Goal: Find specific page/section: Find specific page/section

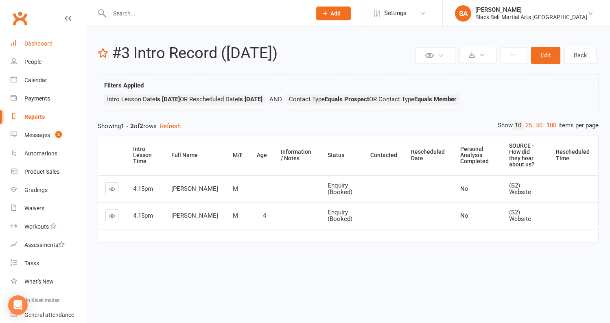
click at [52, 46] on div "Dashboard" at bounding box center [38, 43] width 28 height 7
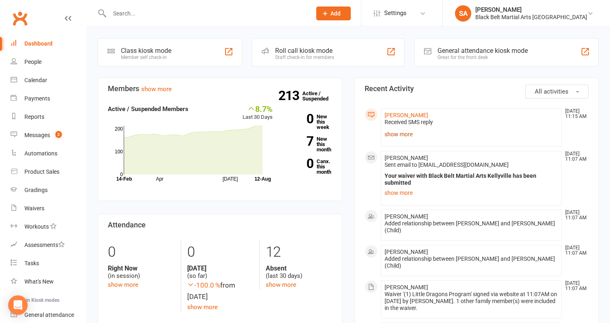
click at [397, 132] on link "show more" at bounding box center [472, 134] width 174 height 11
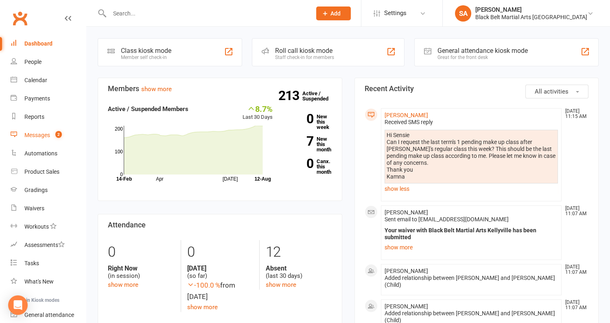
click at [28, 136] on div "Messages" at bounding box center [37, 135] width 26 height 7
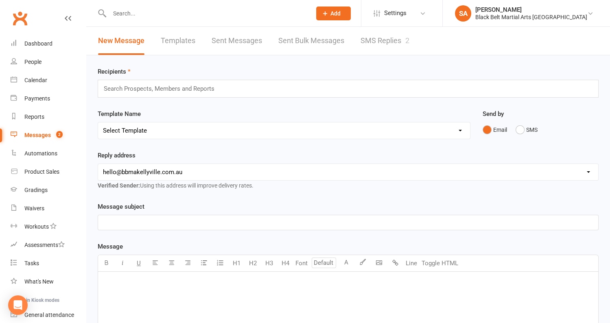
click at [402, 37] on link "SMS Replies 2" at bounding box center [385, 41] width 49 height 28
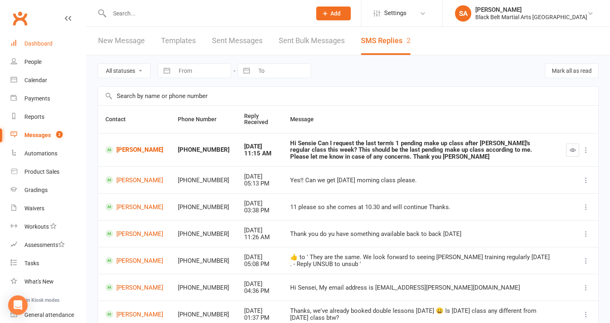
click at [40, 44] on div "Dashboard" at bounding box center [38, 43] width 28 height 7
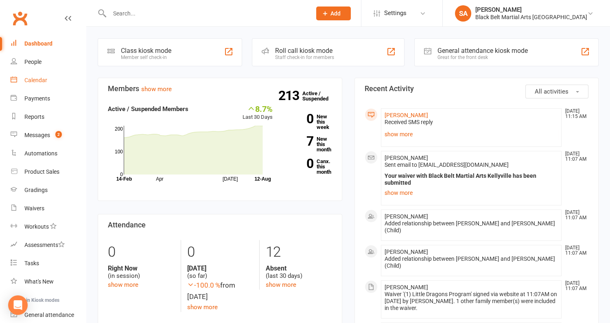
click at [33, 80] on div "Calendar" at bounding box center [35, 80] width 23 height 7
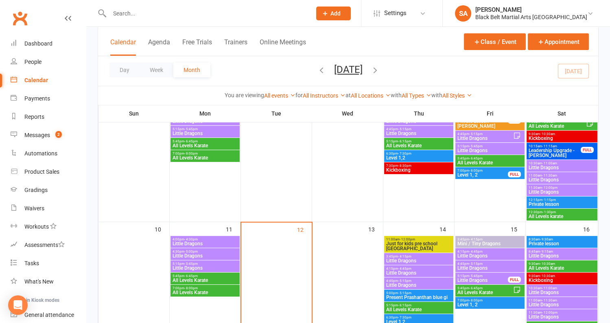
scroll to position [324, 0]
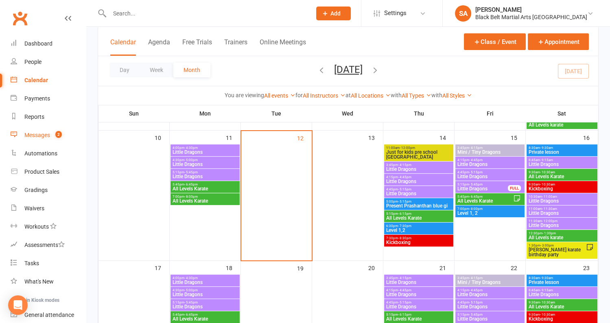
click at [43, 138] on link "Messages 2" at bounding box center [48, 135] width 75 height 18
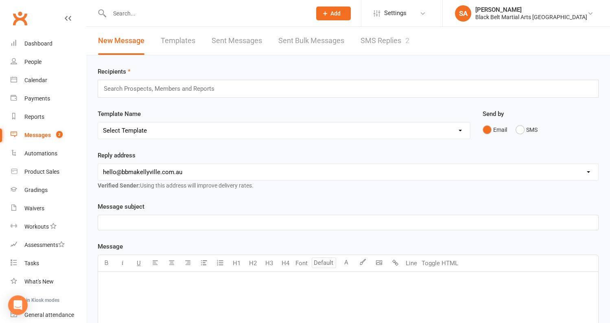
click at [383, 54] on link "SMS Replies 2" at bounding box center [385, 41] width 49 height 28
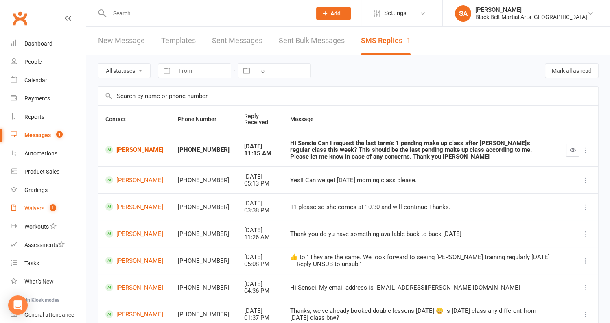
click at [40, 214] on link "Waivers 1" at bounding box center [48, 208] width 75 height 18
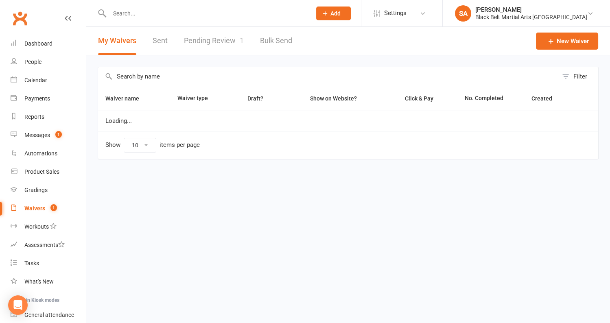
select select "100"
click at [229, 49] on link "Pending Review 1" at bounding box center [214, 41] width 60 height 28
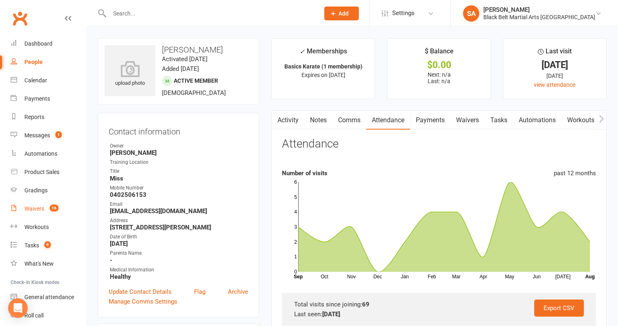
click at [26, 212] on link "Waivers 16" at bounding box center [48, 208] width 75 height 18
select select "100"
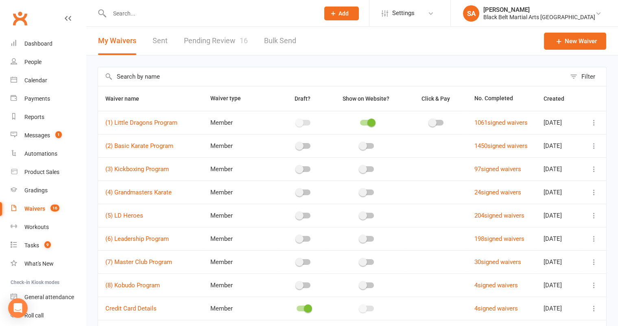
click at [229, 42] on link "Pending Review 16" at bounding box center [216, 41] width 64 height 28
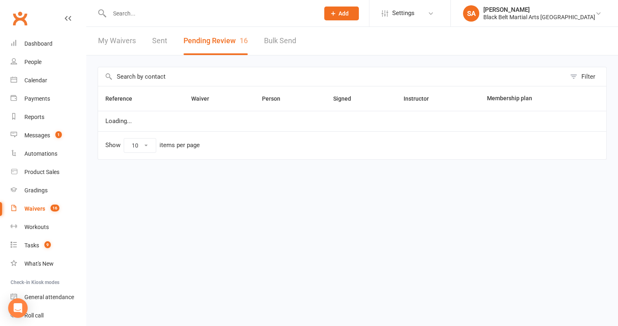
select select "50"
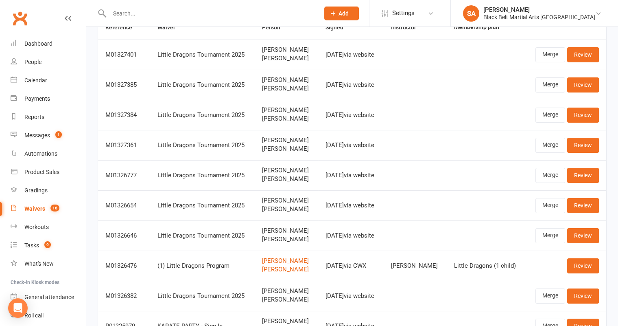
scroll to position [82, 0]
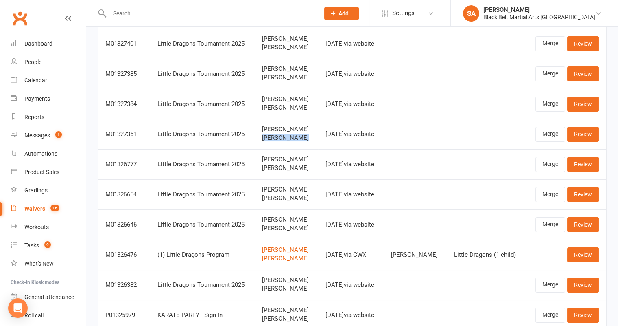
drag, startPoint x: 305, startPoint y: 150, endPoint x: 253, endPoint y: 150, distance: 52.5
click at [255, 149] on td "Lily Roberts Henry Roberts" at bounding box center [286, 134] width 63 height 30
copy span "Henry Roberts"
click at [164, 15] on input "text" at bounding box center [210, 13] width 207 height 11
paste input "Henry Roberts"
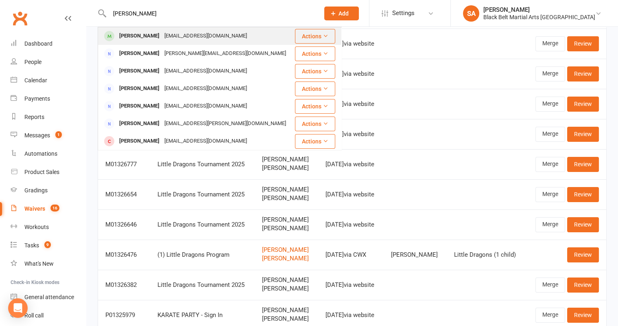
type input "Henry Roberts"
click at [153, 34] on div "Henry Roberts" at bounding box center [139, 36] width 45 height 12
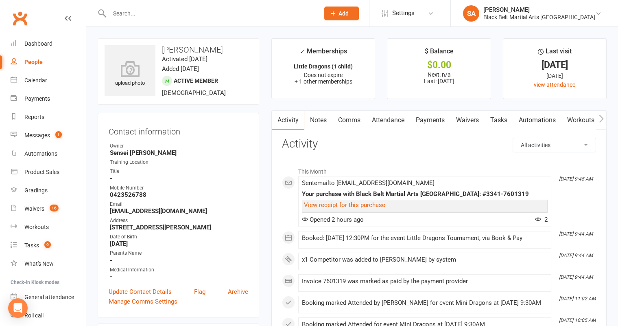
click at [389, 123] on link "Attendance" at bounding box center [388, 120] width 44 height 19
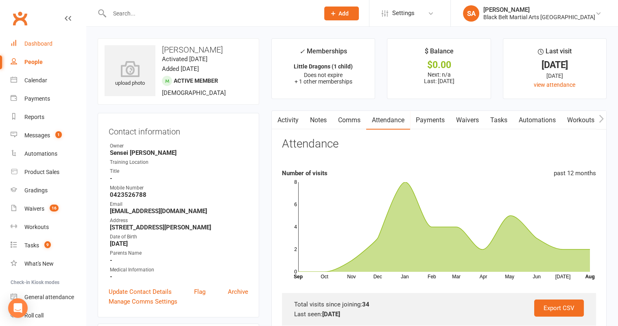
click at [39, 48] on link "Dashboard" at bounding box center [48, 44] width 75 height 18
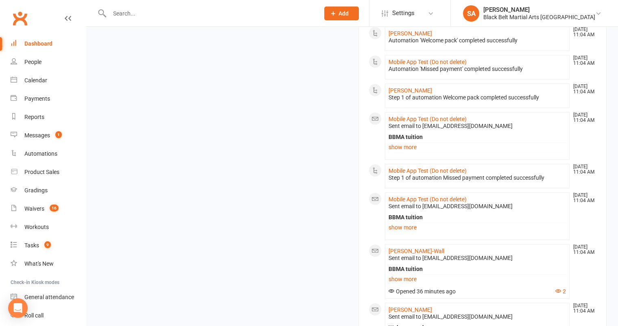
scroll to position [781, 0]
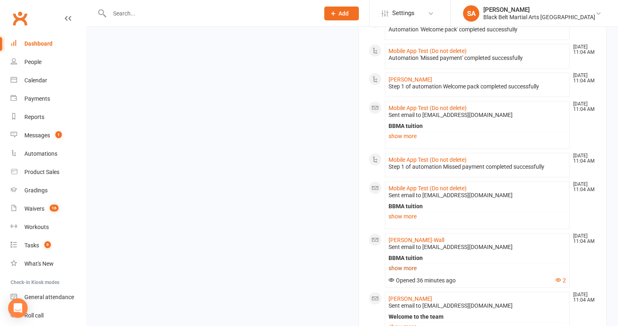
click at [407, 262] on link "show more" at bounding box center [478, 267] width 178 height 11
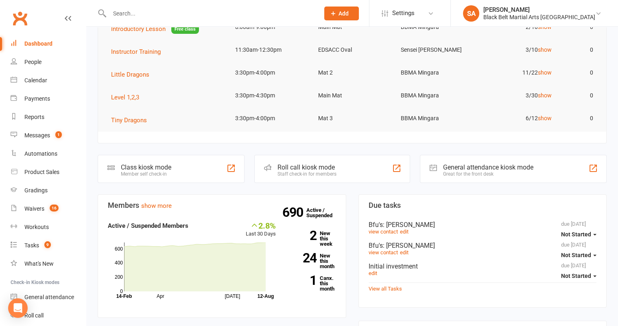
scroll to position [0, 0]
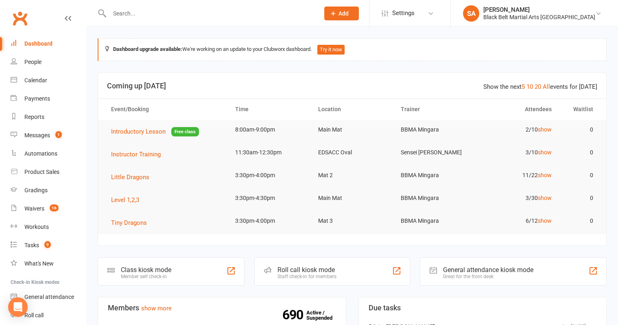
click at [123, 13] on input "text" at bounding box center [210, 13] width 207 height 11
paste input "[PERSON_NAME]"
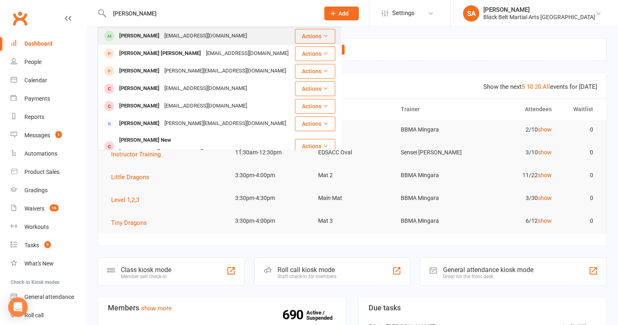
type input "Aidan Jackson"
click at [130, 35] on div "Aidan Jackson" at bounding box center [139, 36] width 45 height 12
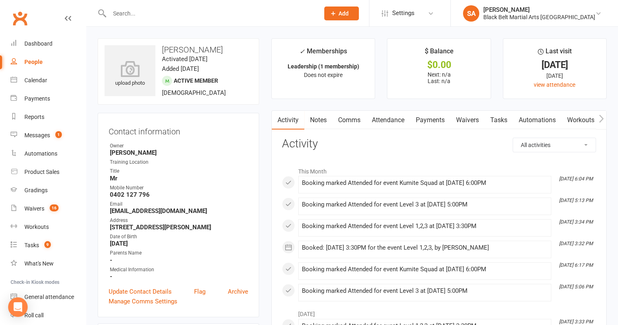
click at [149, 20] on div at bounding box center [206, 13] width 216 height 26
click at [148, 12] on input "text" at bounding box center [210, 13] width 207 height 11
paste input "Paul Conway"
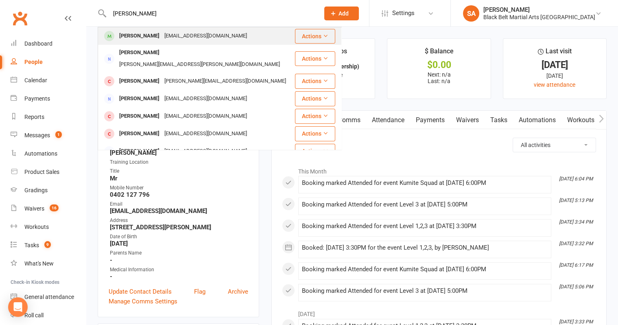
type input "Paul Conway"
click at [151, 33] on div "Paul Conway" at bounding box center [139, 36] width 45 height 12
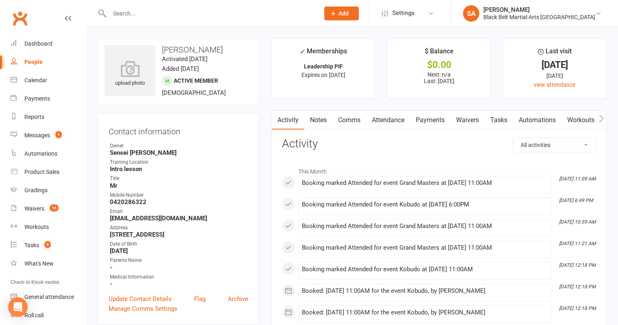
click at [128, 15] on input "text" at bounding box center [210, 13] width 207 height 11
paste input "Samuel Bannerman"
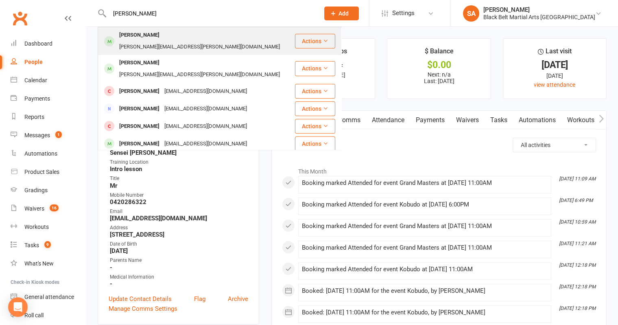
type input "Samuel Bannerman"
click at [124, 39] on div "Samuel Bannerman" at bounding box center [139, 35] width 45 height 12
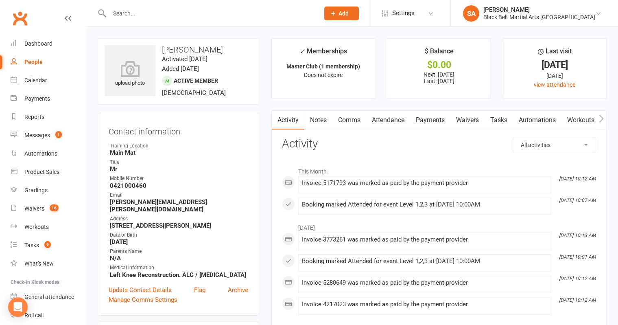
click at [122, 11] on input "text" at bounding box center [210, 13] width 207 height 11
paste input "Tony Batterham"
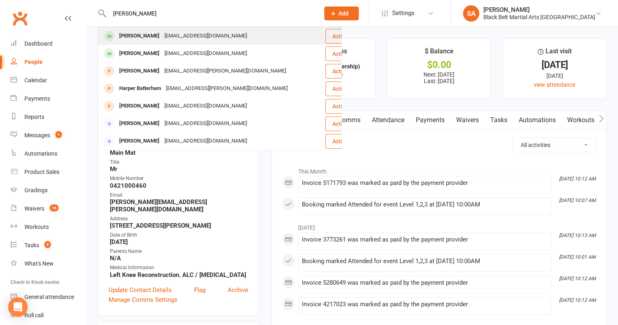
type input "Tony Batterham"
click at [131, 37] on div "Tony Batterham" at bounding box center [139, 36] width 45 height 12
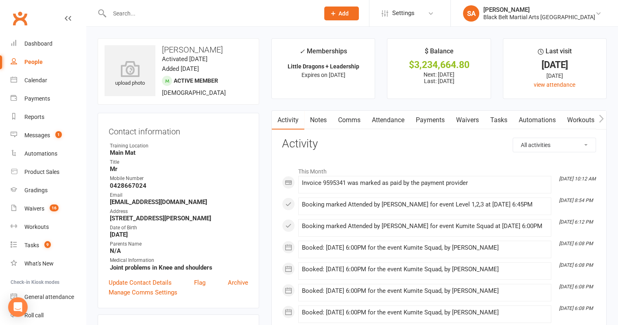
click at [116, 11] on input "text" at bounding box center [210, 13] width 207 height 11
paste input "Travis Mulholland"
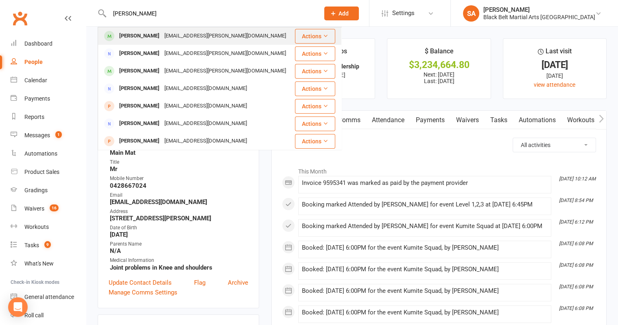
type input "Travis Mulholland"
click at [162, 38] on div "Travis Mulholland" at bounding box center [139, 36] width 45 height 12
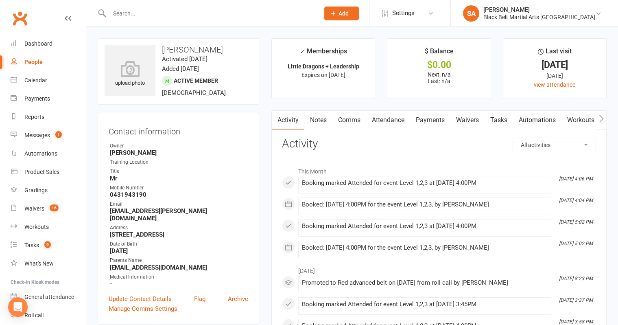
click at [130, 20] on div at bounding box center [206, 13] width 216 height 26
click at [130, 14] on input "text" at bounding box center [210, 13] width 207 height 11
paste input "Jenny Sprigg"
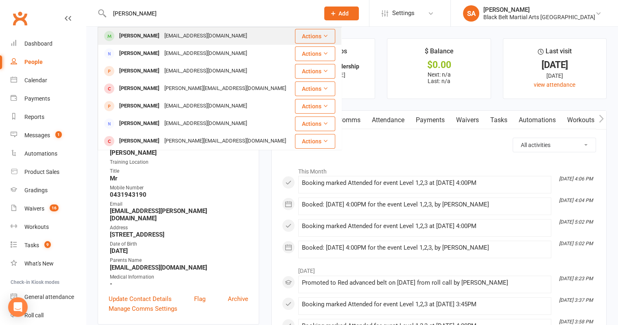
type input "Jenny Sprigg"
click at [135, 31] on div "Jenny Sprigg" at bounding box center [139, 36] width 45 height 12
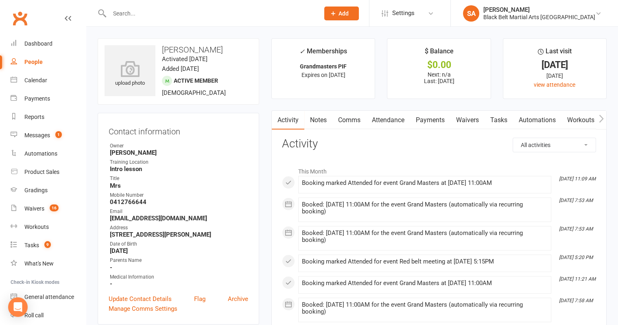
click at [118, 9] on input "text" at bounding box center [210, 13] width 207 height 11
paste input "Patrick Blades"
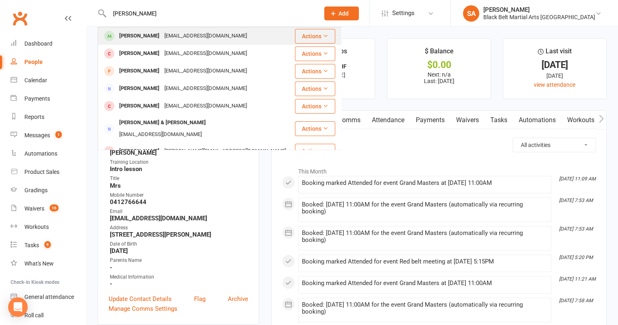
type input "Patrick Blades"
click at [127, 32] on div "Patrick Blades" at bounding box center [139, 36] width 45 height 12
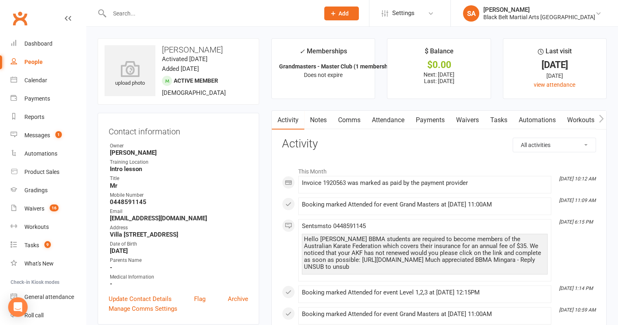
click at [136, 7] on div at bounding box center [206, 13] width 216 height 26
click at [134, 20] on div at bounding box center [206, 13] width 216 height 26
click at [133, 19] on div at bounding box center [206, 13] width 216 height 26
click at [134, 13] on input "text" at bounding box center [210, 13] width 207 height 11
paste input "Eliana Diamanda"
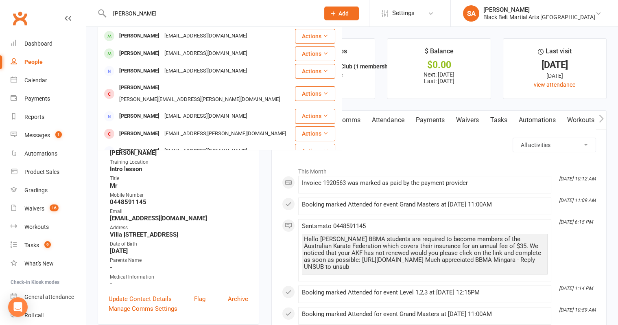
drag, startPoint x: 156, startPoint y: 16, endPoint x: 100, endPoint y: 7, distance: 57.3
click at [100, 7] on div "Eliana Diamanda Eliana Diamandaras c_ireneg@hotmail.com Actions Steve Diamandar…" at bounding box center [206, 13] width 216 height 26
paste input "Jaxon Caldwell"
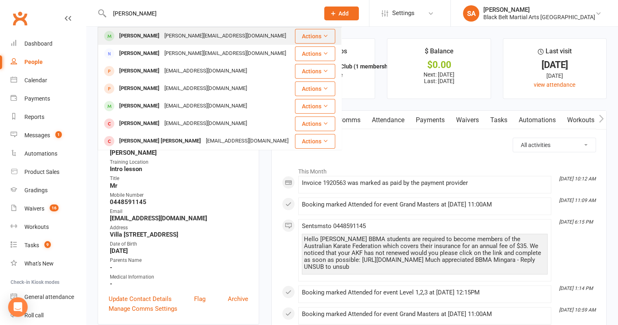
type input "Jaxon Caldwell"
click at [177, 39] on div "caldwell.belle@gmail.com" at bounding box center [225, 36] width 127 height 12
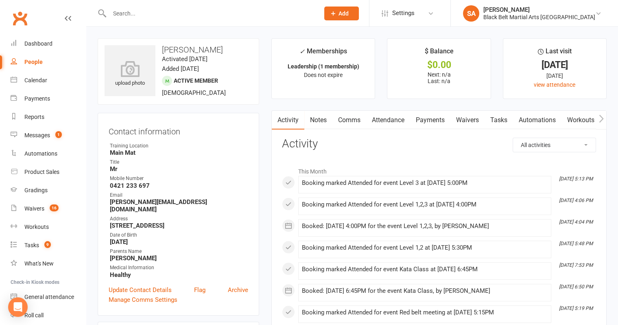
click at [127, 19] on input "text" at bounding box center [210, 13] width 207 height 11
paste input "Carly Tippet"
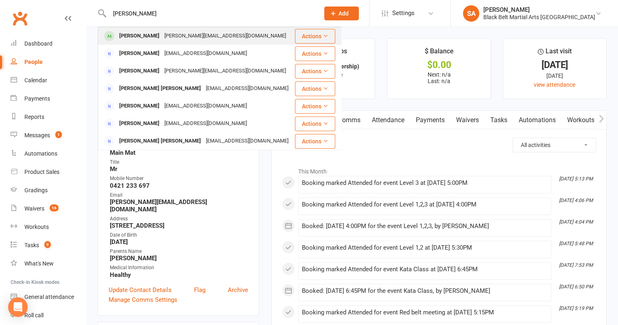
type input "Carly Tippet"
click at [138, 35] on div "Carly Tippett" at bounding box center [139, 36] width 45 height 12
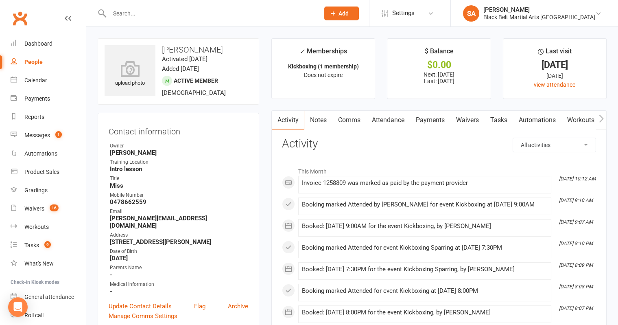
click at [128, 13] on input "text" at bounding box center [210, 13] width 207 height 11
paste input "Karen Kennedy"
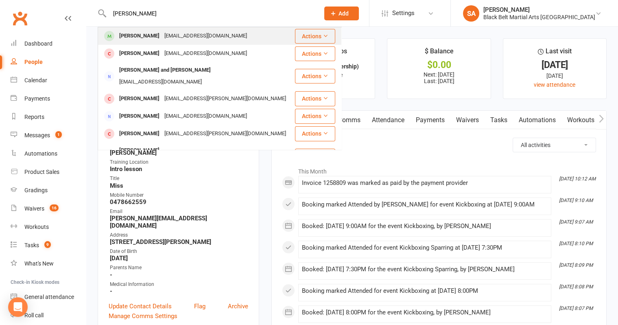
type input "Karen Kennedy"
click at [138, 35] on div "Karen Kennedy" at bounding box center [139, 36] width 45 height 12
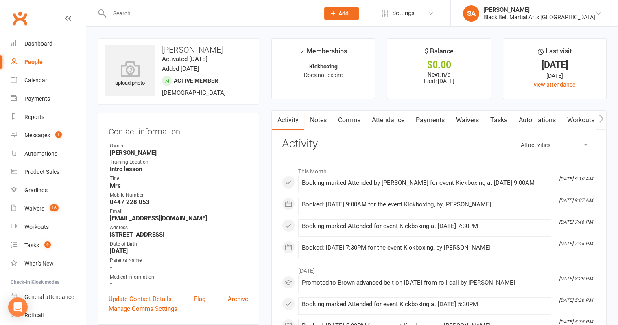
click at [125, 13] on input "text" at bounding box center [210, 13] width 207 height 11
paste input "Aeesha Domingo"
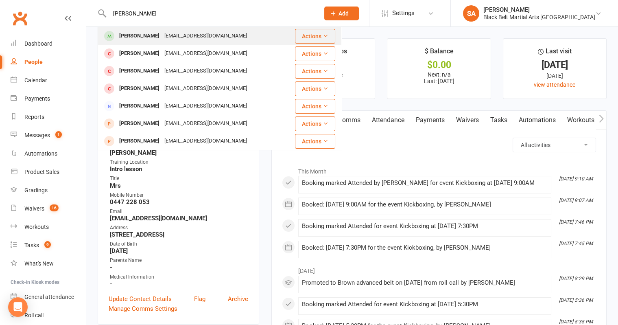
type input "Aeesha Domingo"
click at [132, 37] on div "Aeesha Domingo" at bounding box center [139, 36] width 45 height 12
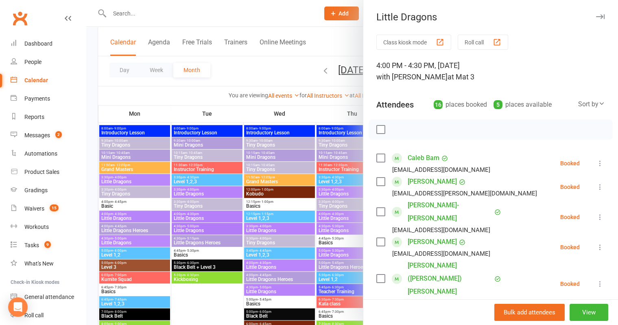
scroll to position [358, 0]
